Goal: Task Accomplishment & Management: Complete application form

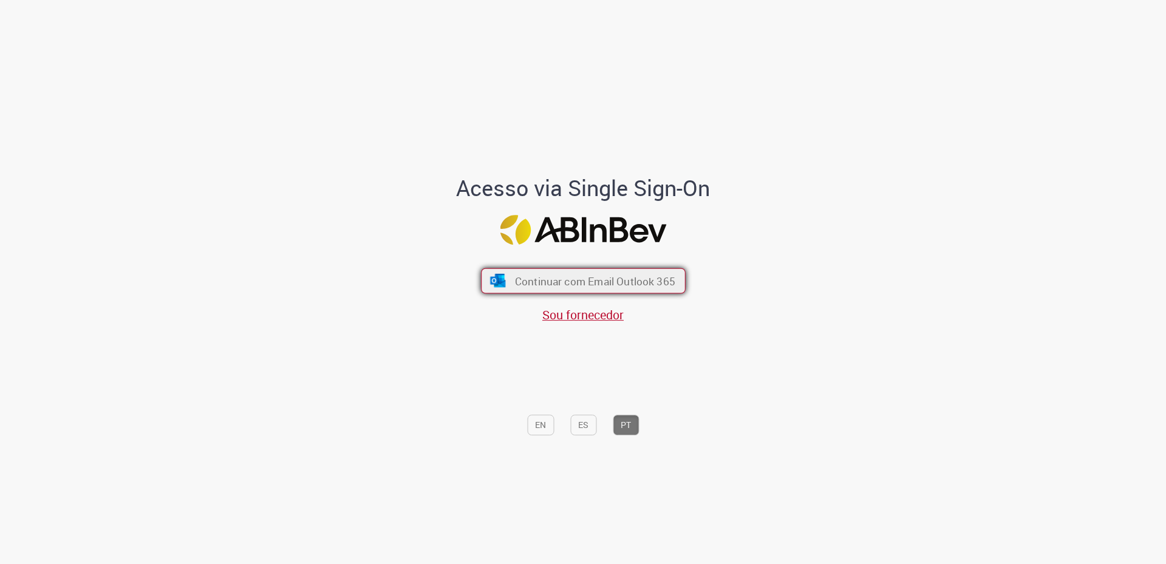
click at [596, 278] on span "Continuar com Email Outlook 365" at bounding box center [595, 281] width 160 height 14
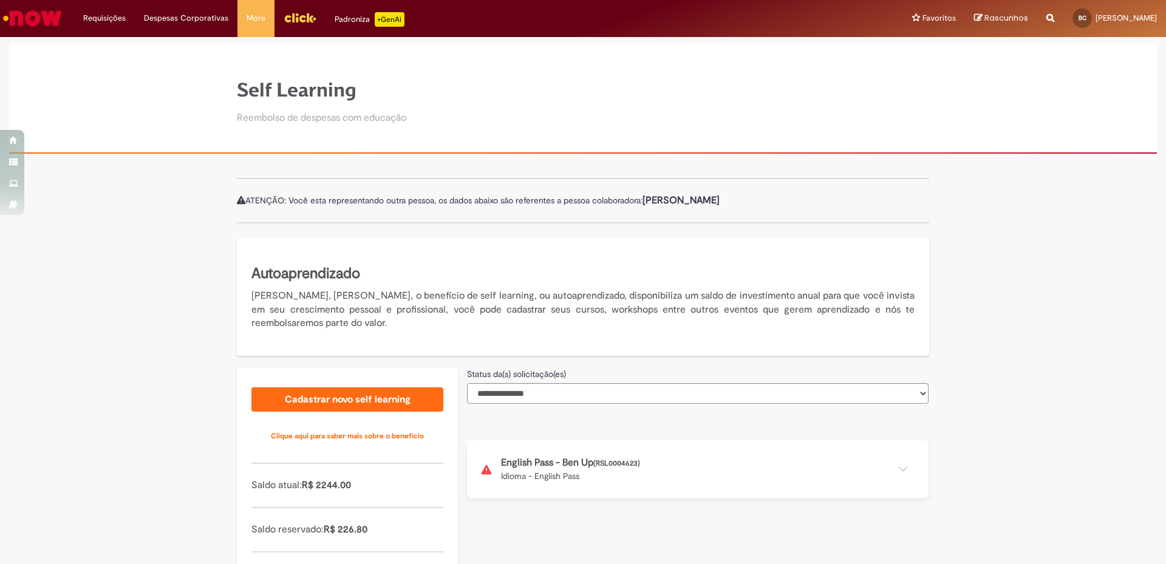
scroll to position [91, 0]
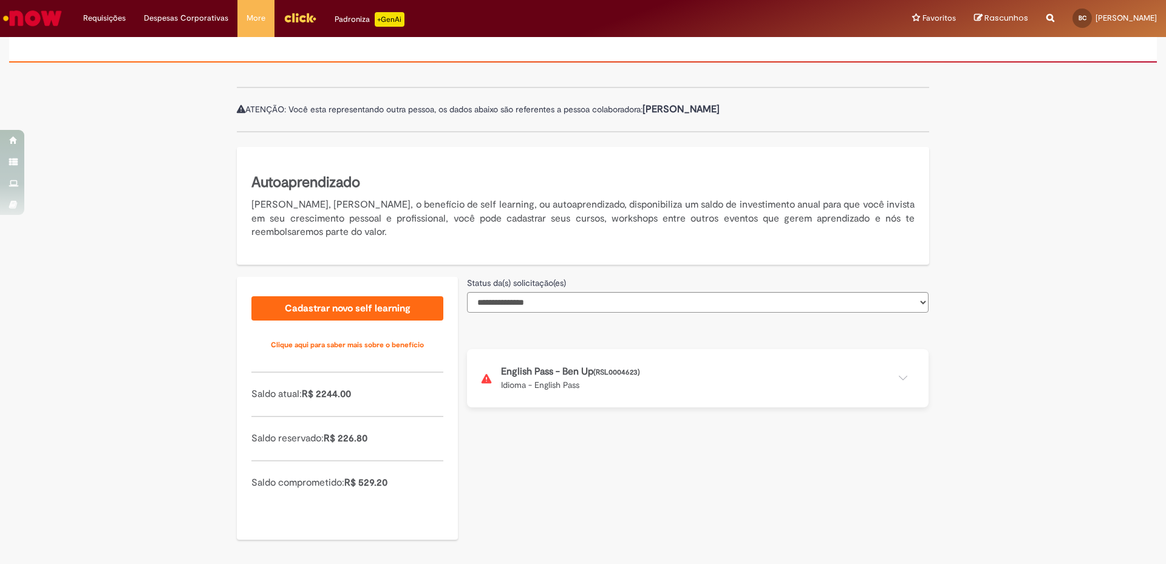
click at [1043, 402] on div "**********" at bounding box center [583, 318] width 1166 height 492
click at [826, 382] on button at bounding box center [698, 378] width 462 height 58
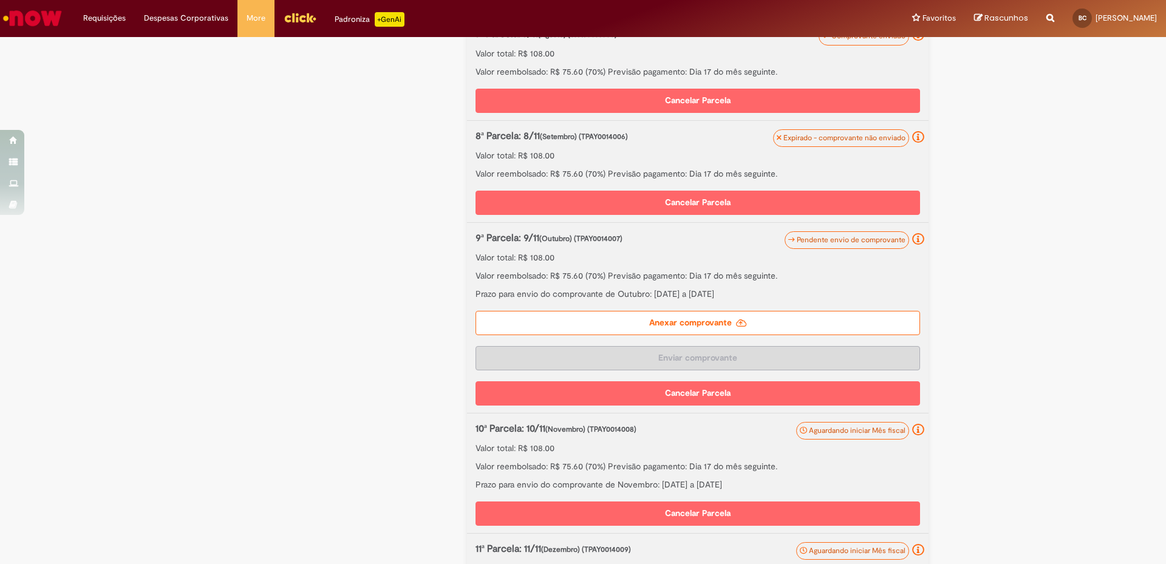
scroll to position [942, 0]
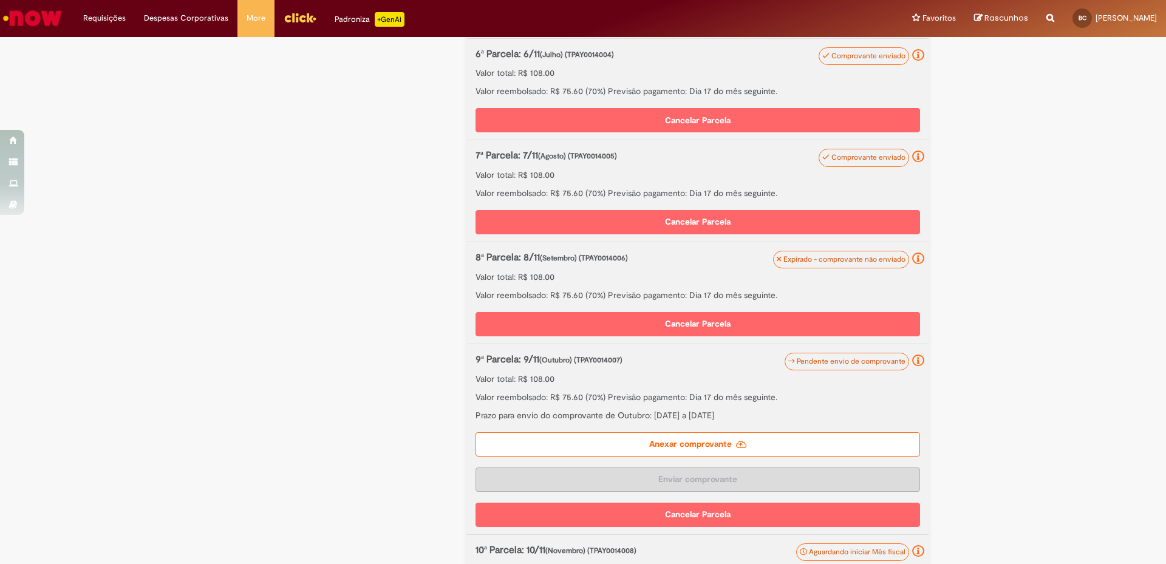
click at [721, 448] on label "Anexar comprovante" at bounding box center [698, 445] width 445 height 24
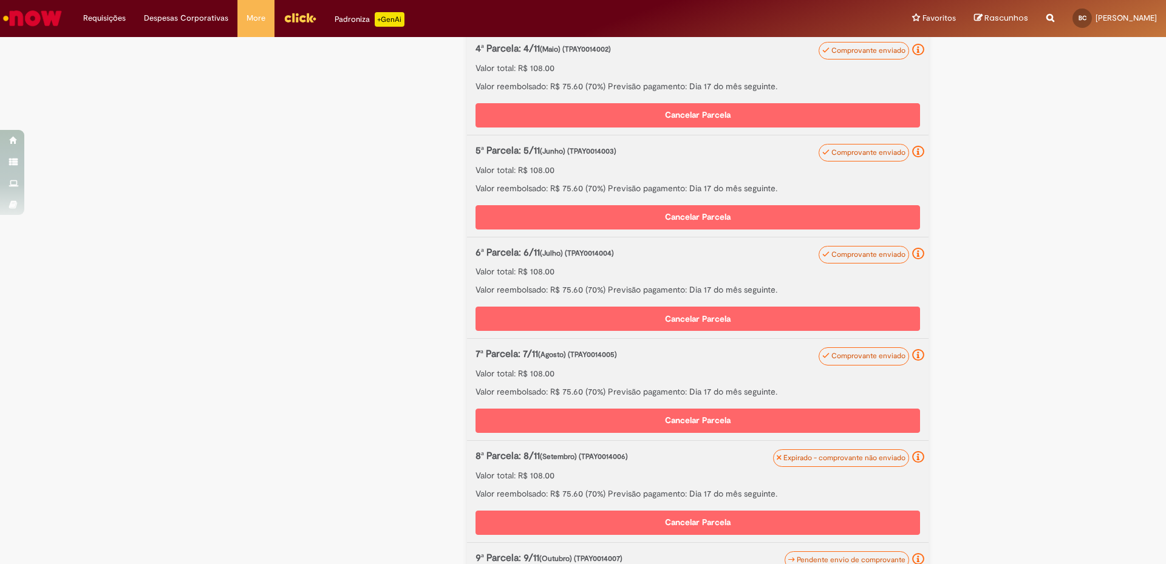
scroll to position [1047, 0]
